Goal: Find specific page/section: Find specific page/section

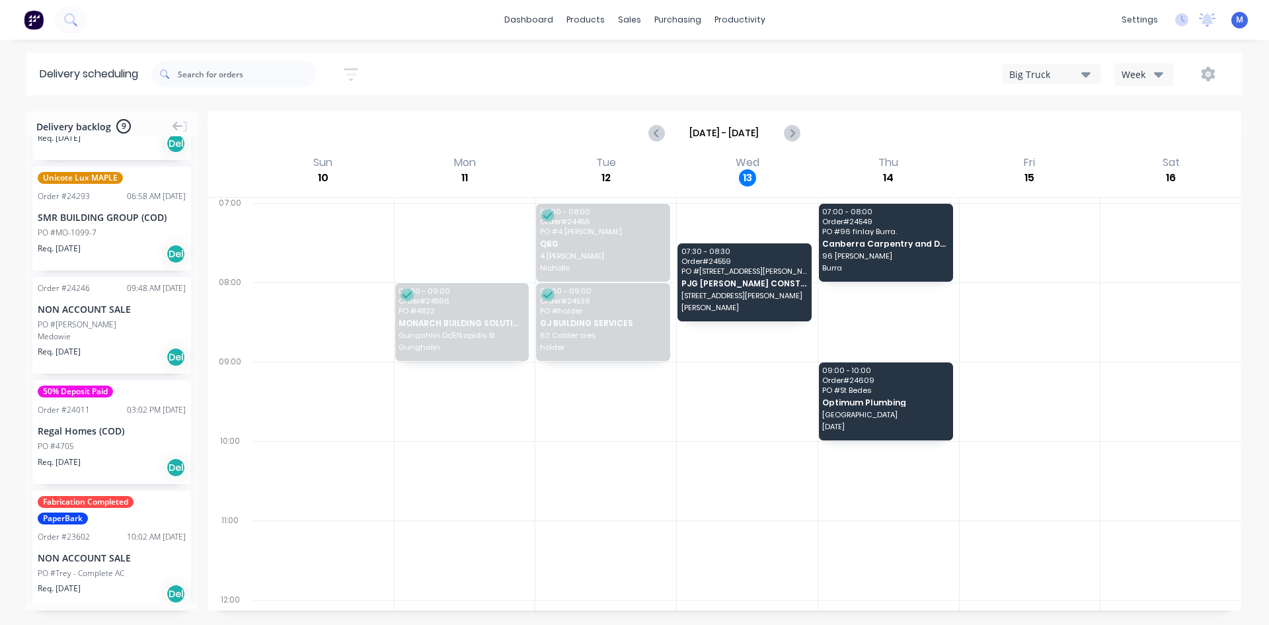
scroll to position [568, 0]
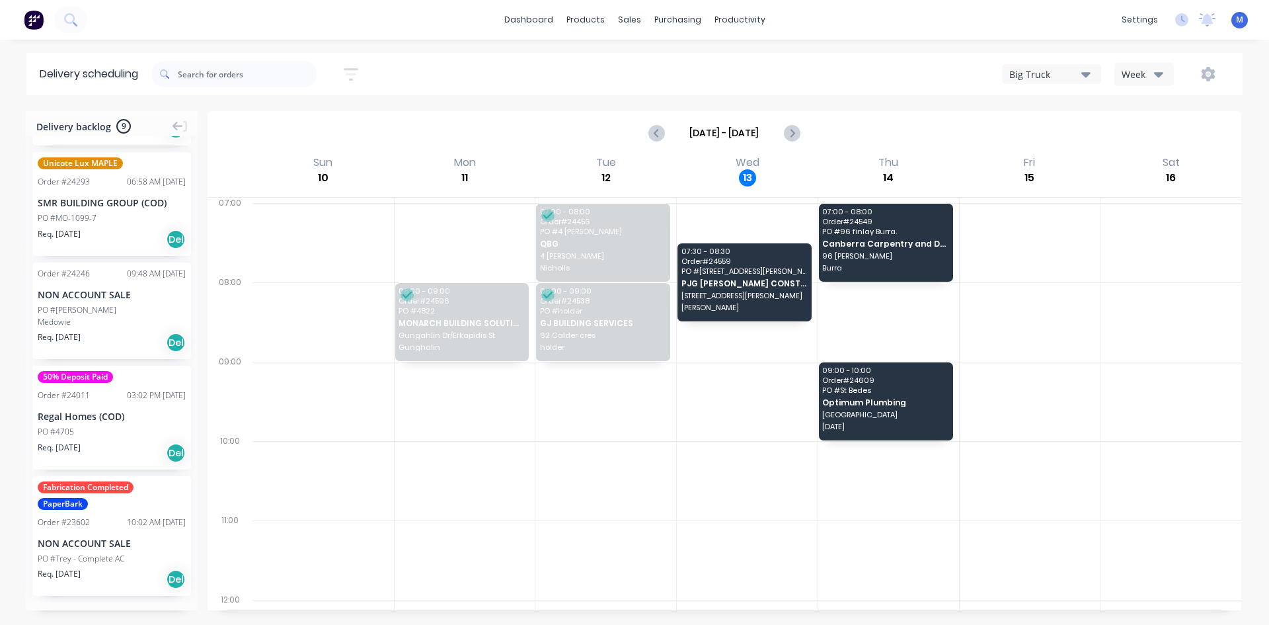
click at [124, 339] on div "Req. [DATE] Del" at bounding box center [112, 342] width 148 height 22
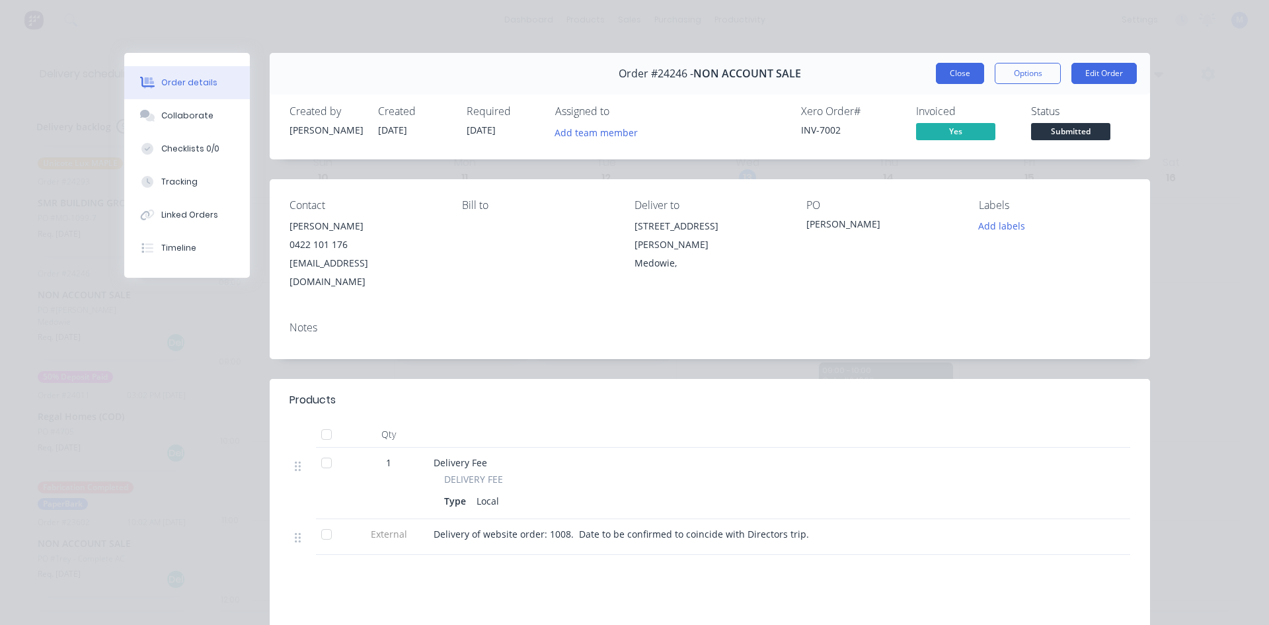
click at [951, 65] on button "Close" at bounding box center [960, 73] width 48 height 21
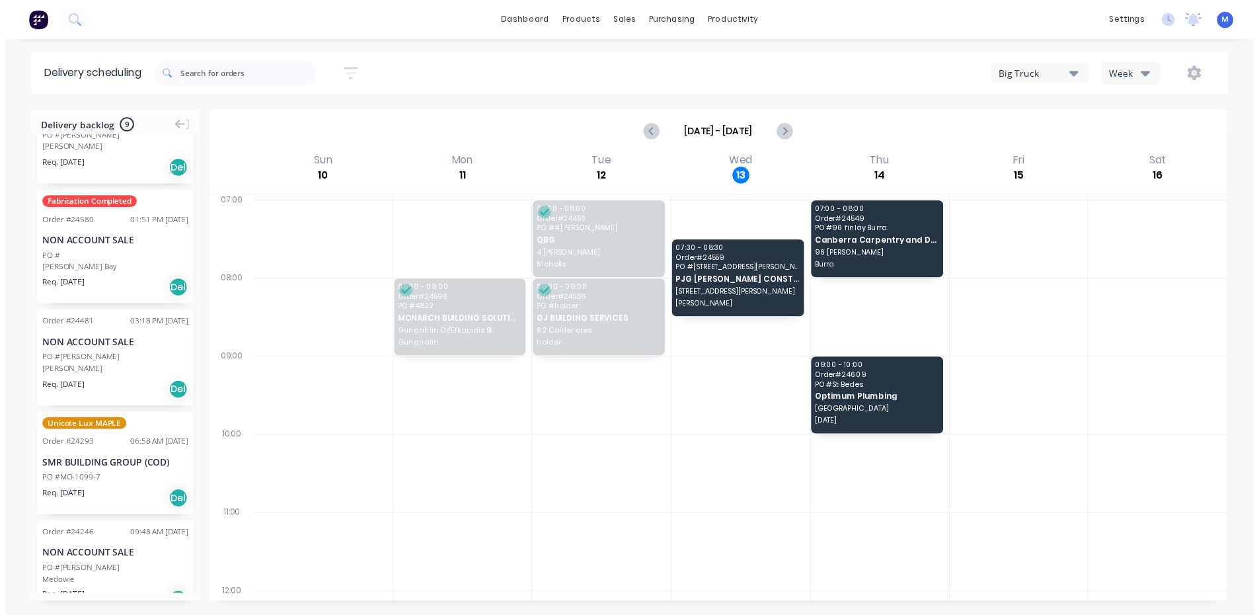
scroll to position [0, 0]
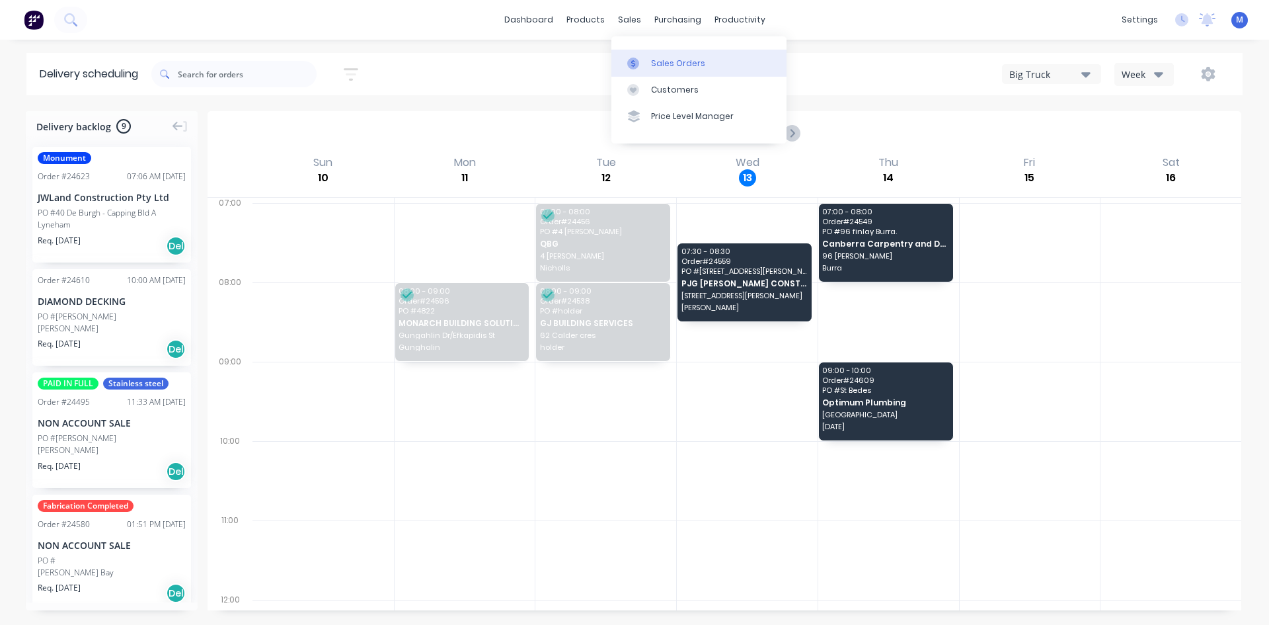
click at [682, 65] on div "Sales Orders" at bounding box center [678, 64] width 54 height 12
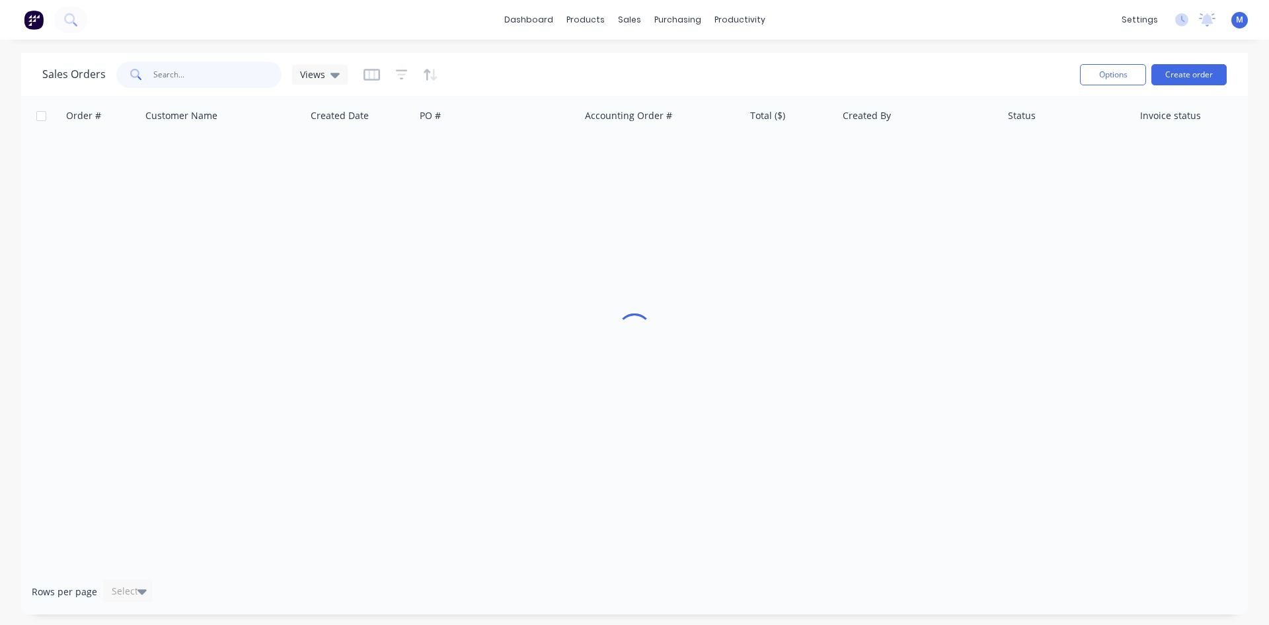
click at [217, 78] on input "text" at bounding box center [217, 74] width 129 height 26
type input "0"
type input "s"
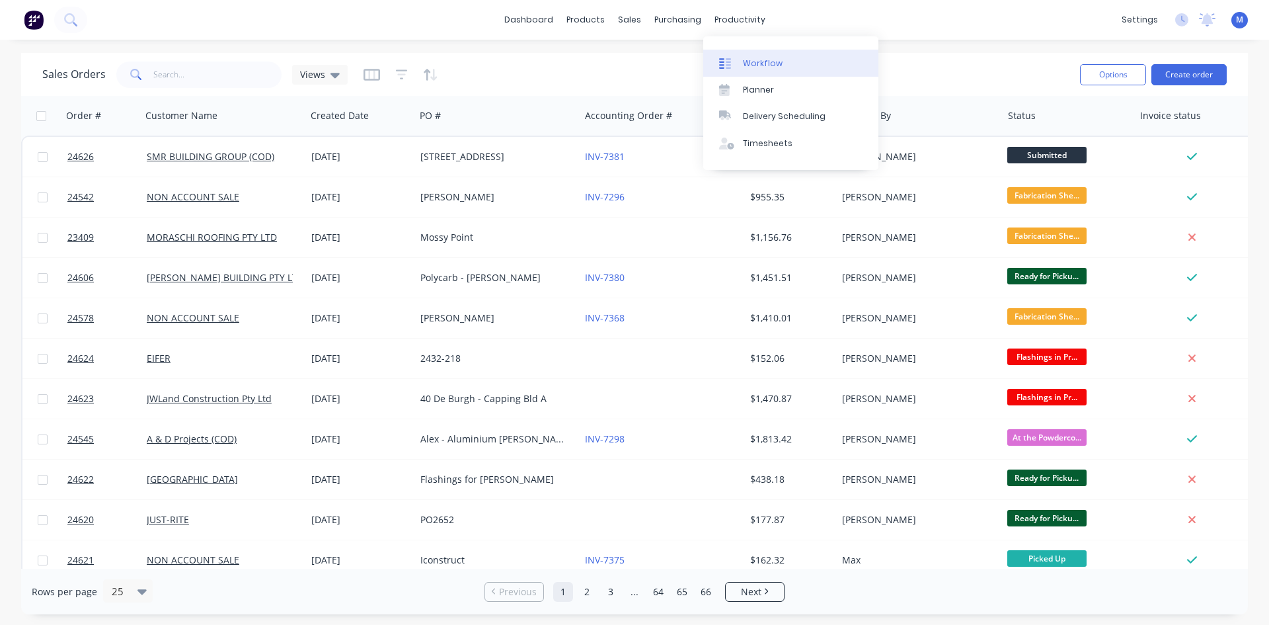
click at [785, 65] on link "Workflow" at bounding box center [790, 63] width 175 height 26
